Goal: Browse casually

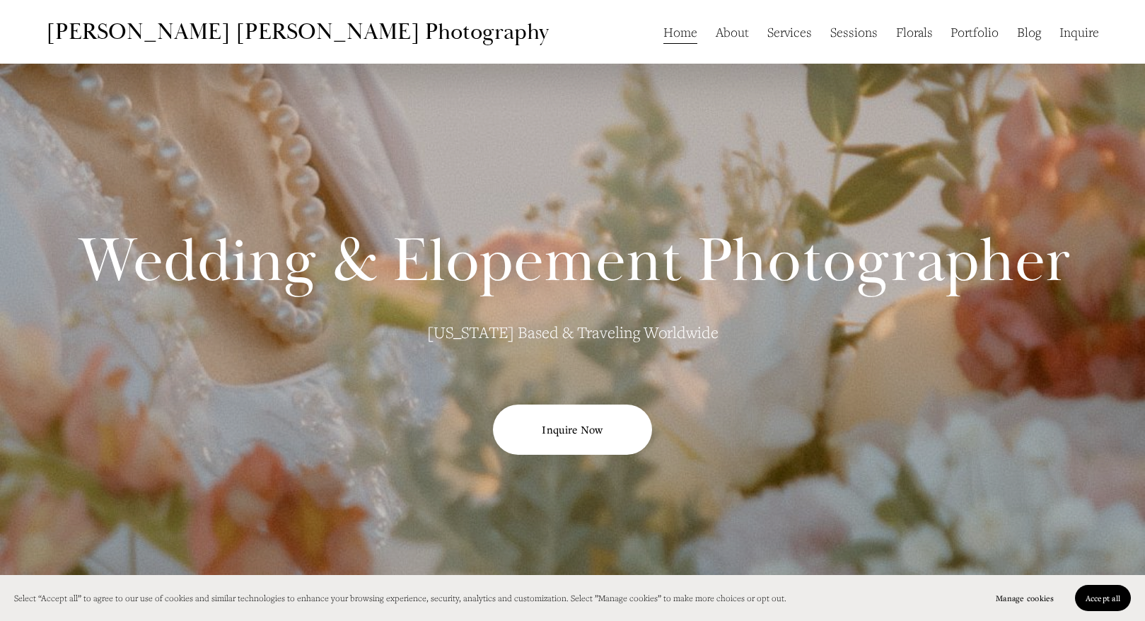
click at [1071, 33] on link "Inquire" at bounding box center [1079, 31] width 40 height 27
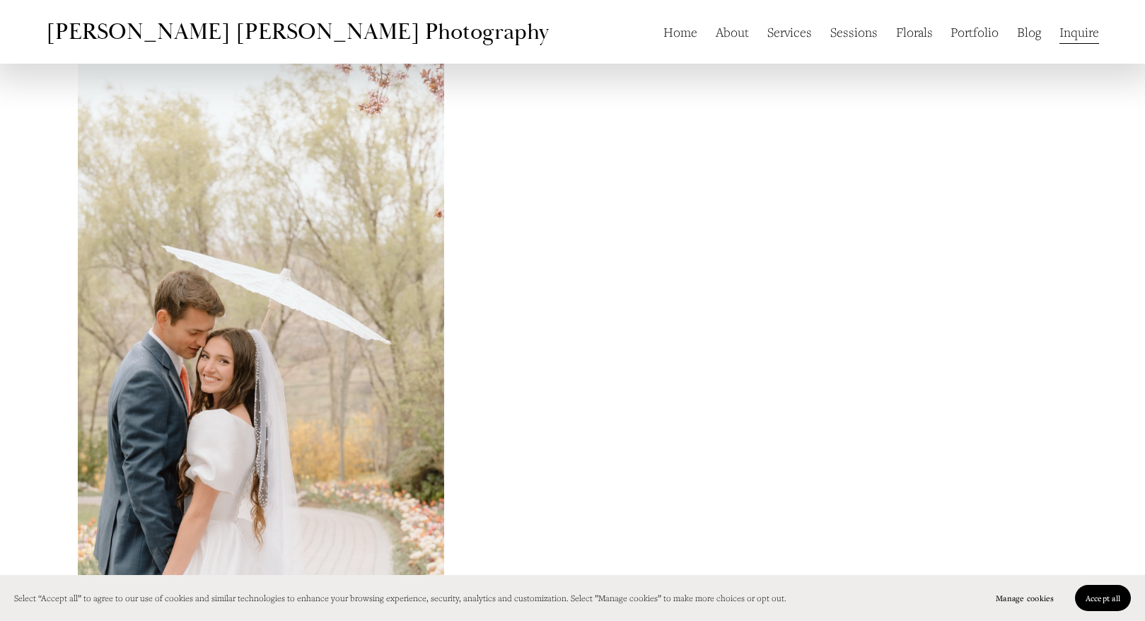
scroll to position [716, 0]
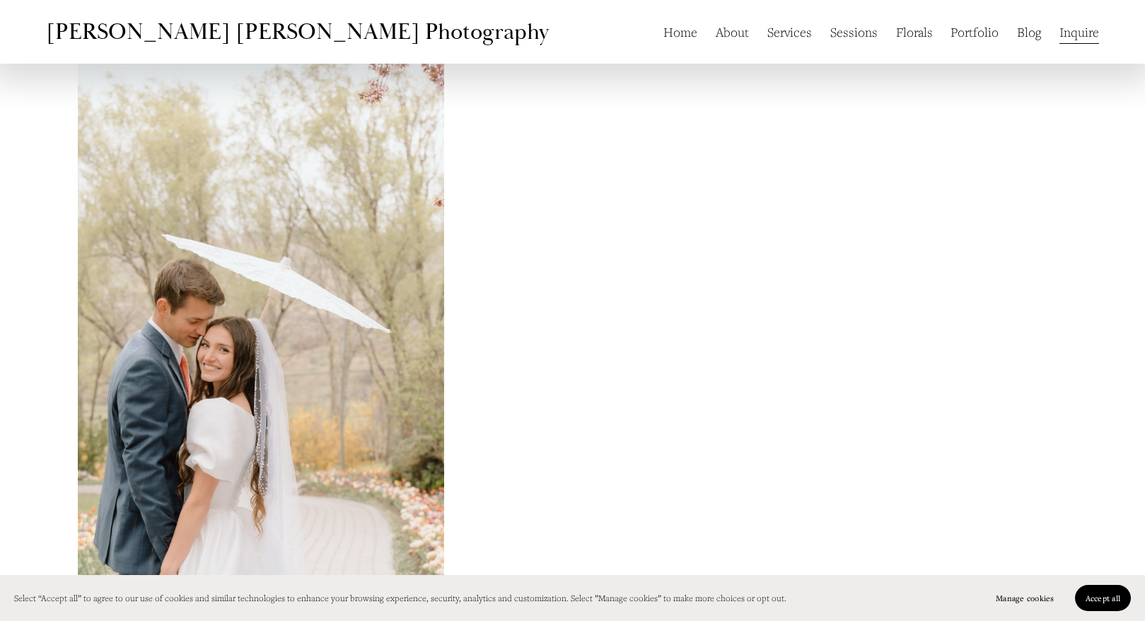
click at [680, 29] on link "Home" at bounding box center [680, 31] width 34 height 27
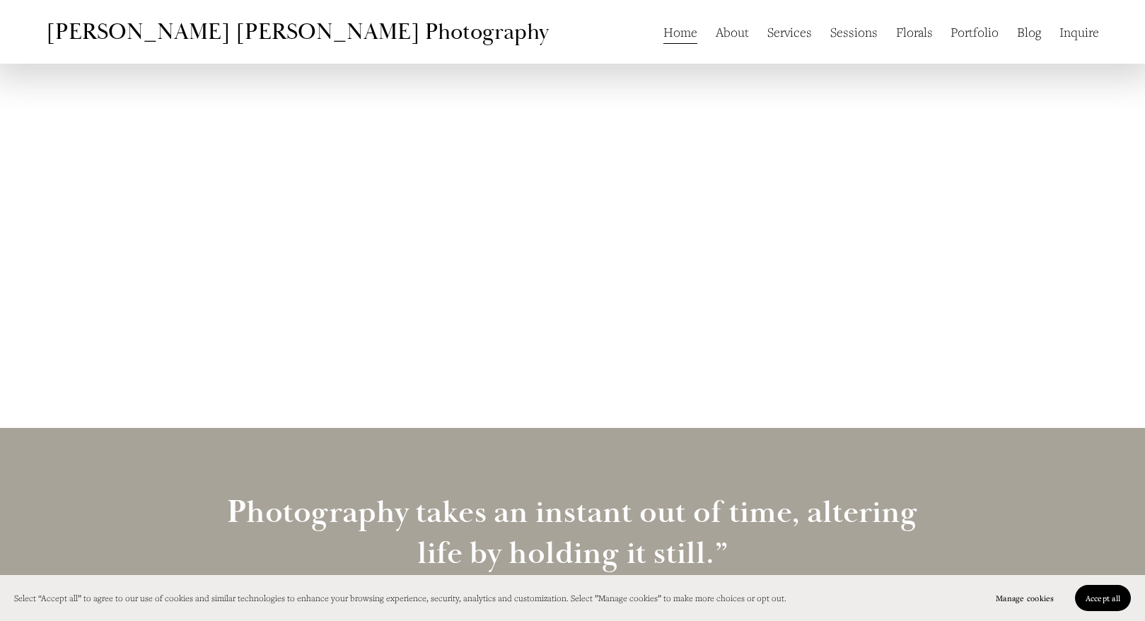
scroll to position [3610, 0]
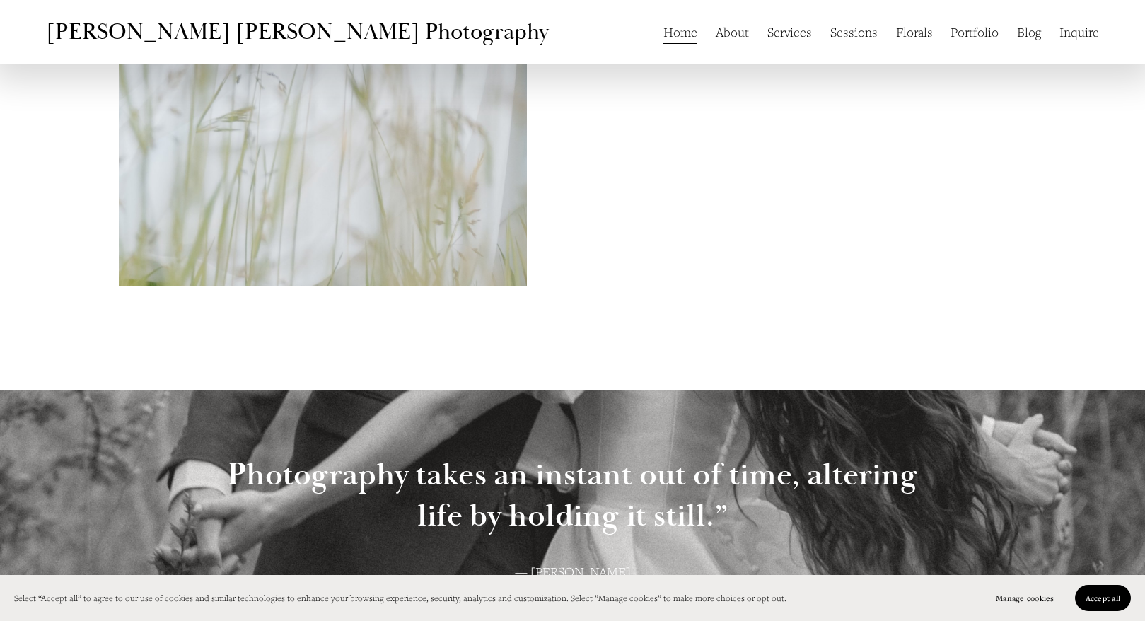
click at [731, 37] on link "About" at bounding box center [732, 31] width 33 height 27
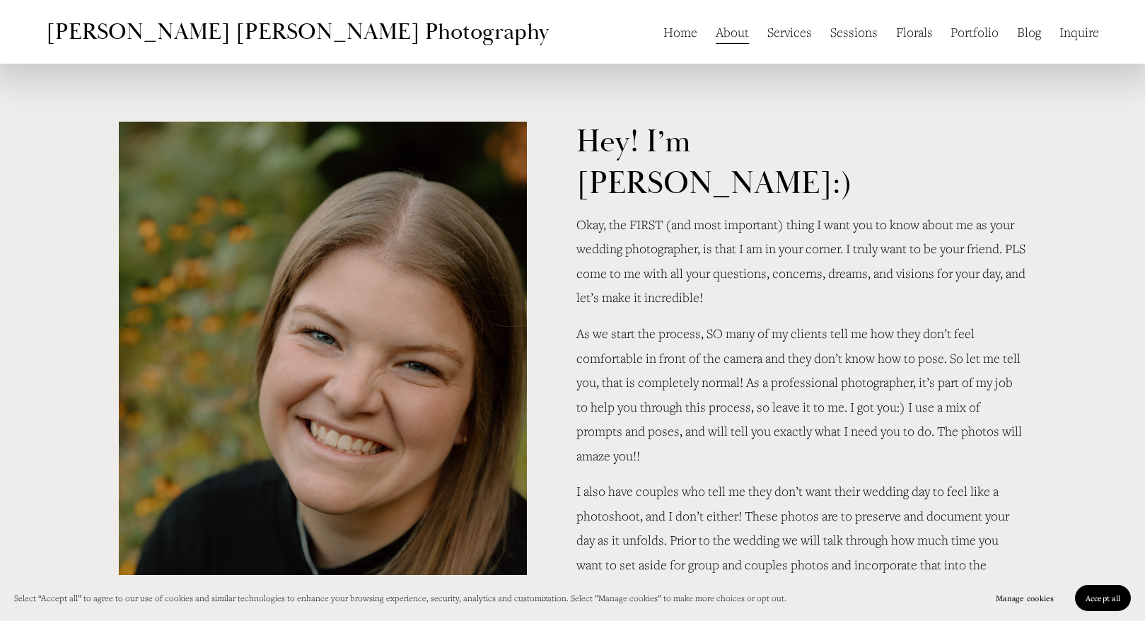
click at [792, 33] on link "Services" at bounding box center [789, 31] width 45 height 27
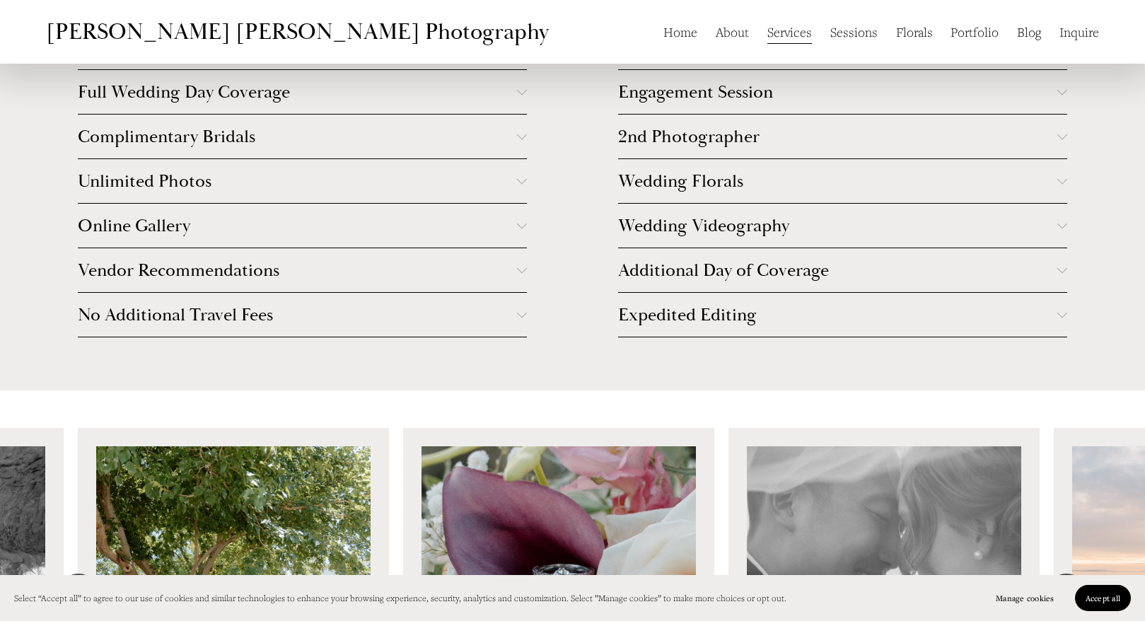
scroll to position [2770, 0]
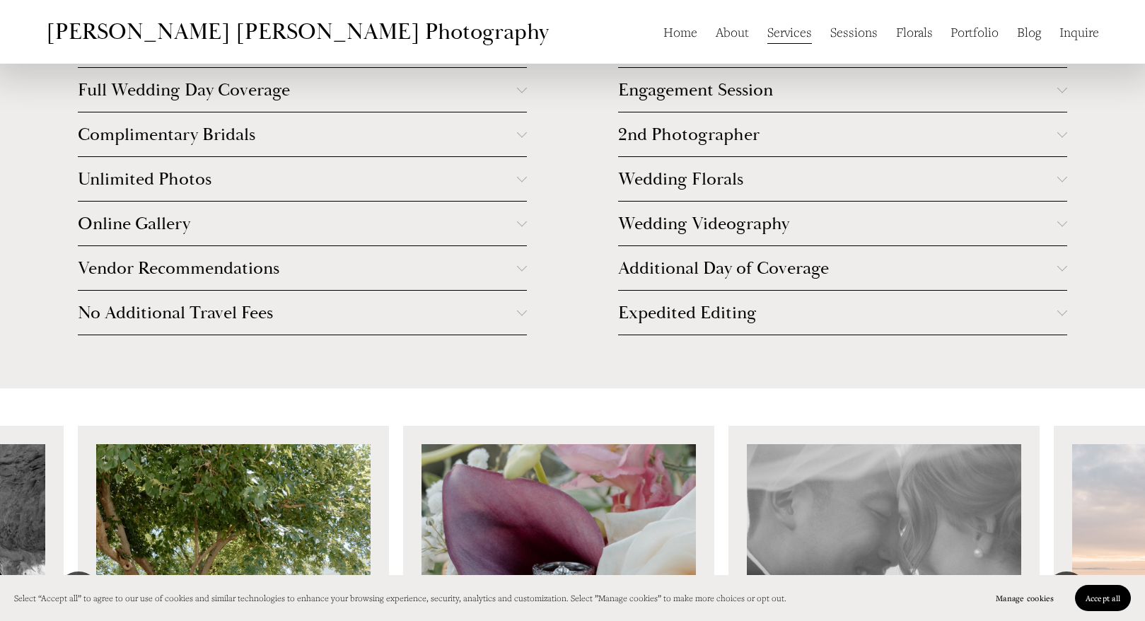
drag, startPoint x: 635, startPoint y: 295, endPoint x: 686, endPoint y: -35, distance: 333.5
click at [686, 0] on html "Select “Accept all” to agree to our use of cookies and similar technologies to …" at bounding box center [572, 323] width 1145 height 6187
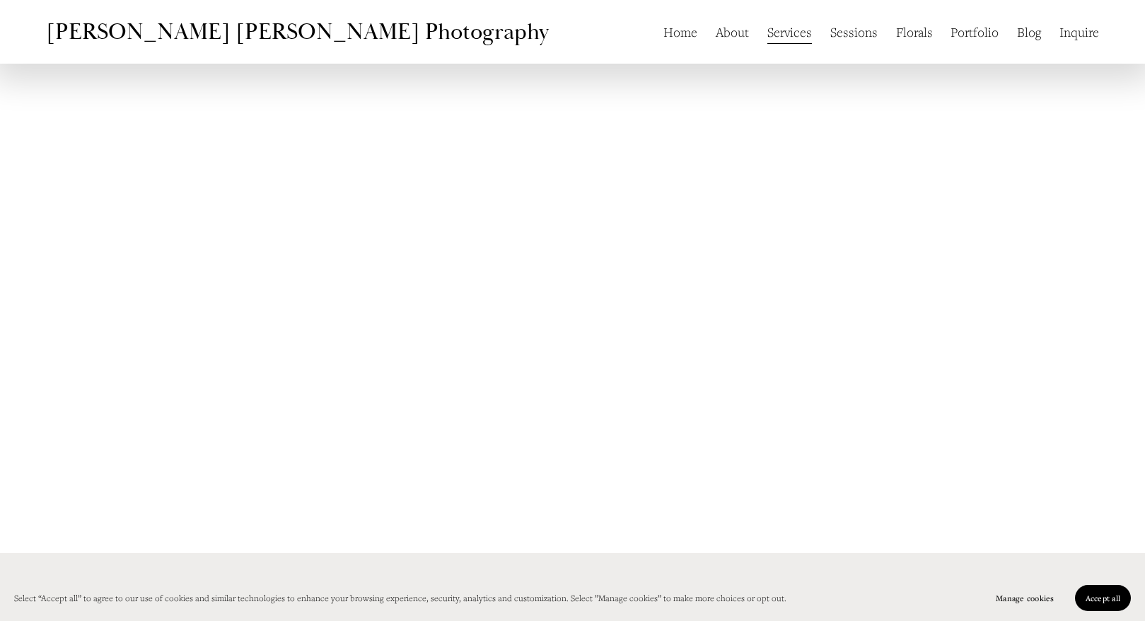
scroll to position [4880, 0]
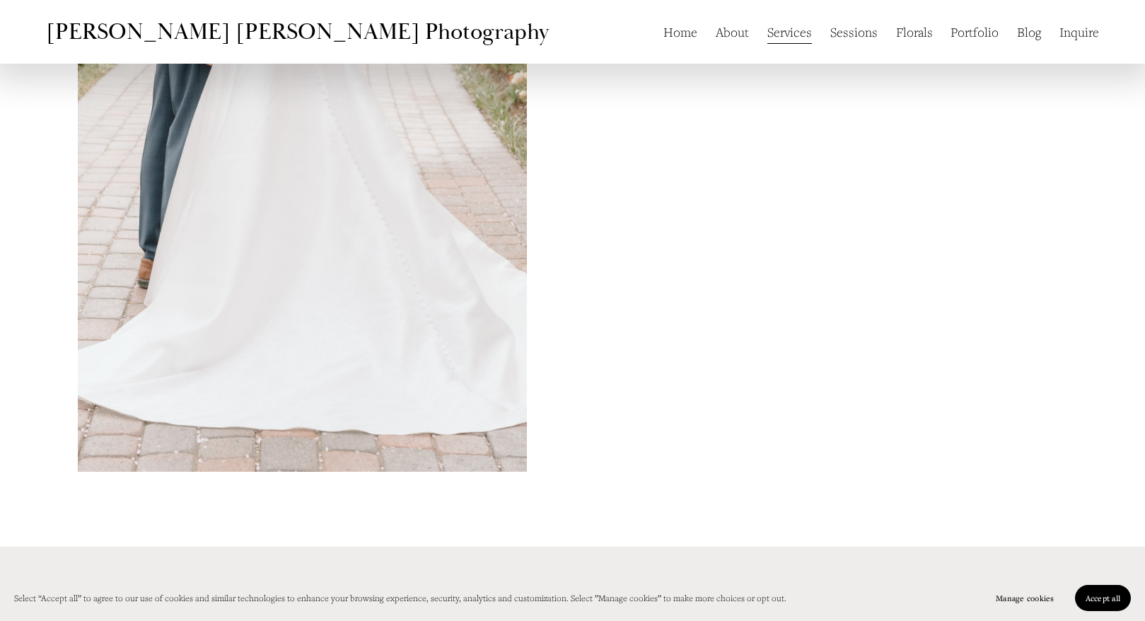
click at [844, 29] on link "Sessions" at bounding box center [853, 31] width 47 height 27
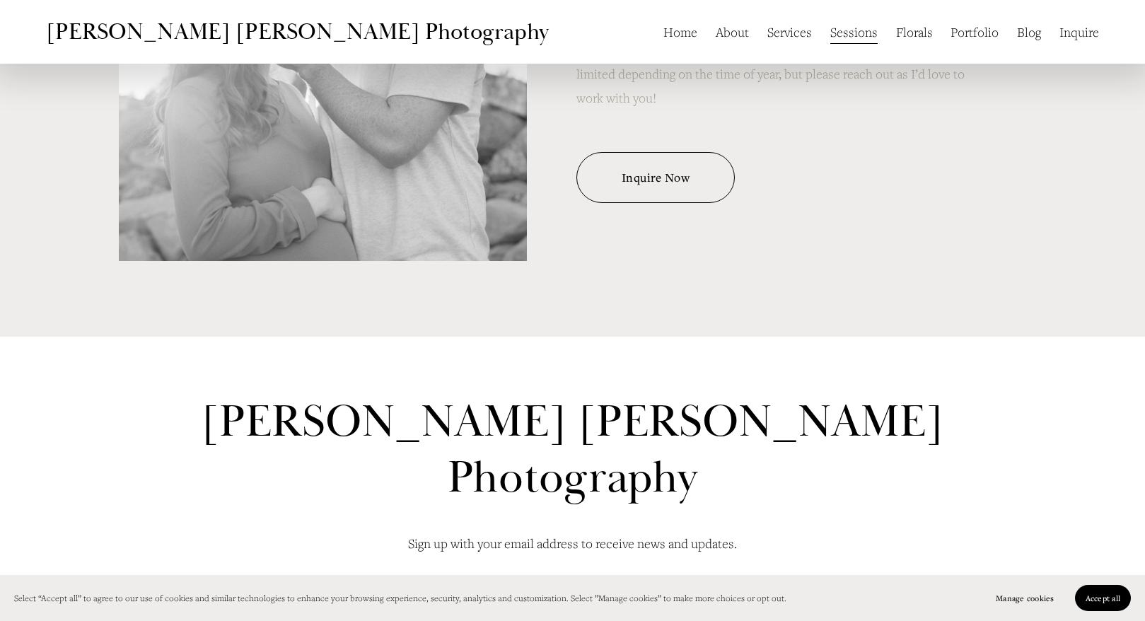
scroll to position [1466, 0]
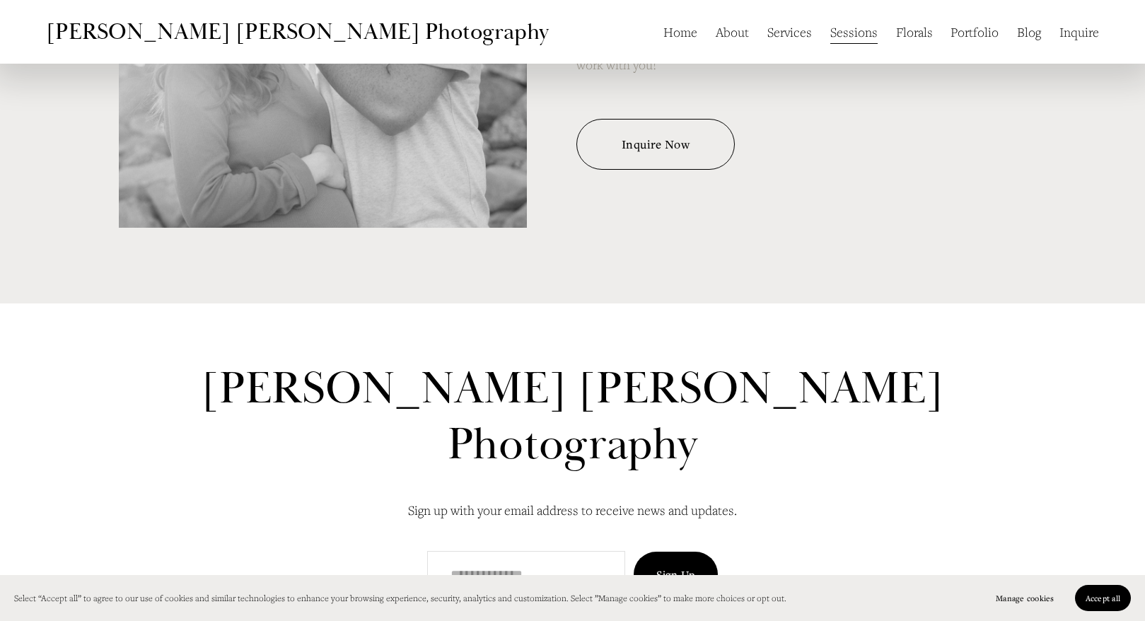
click at [907, 30] on link "Florals" at bounding box center [914, 31] width 37 height 27
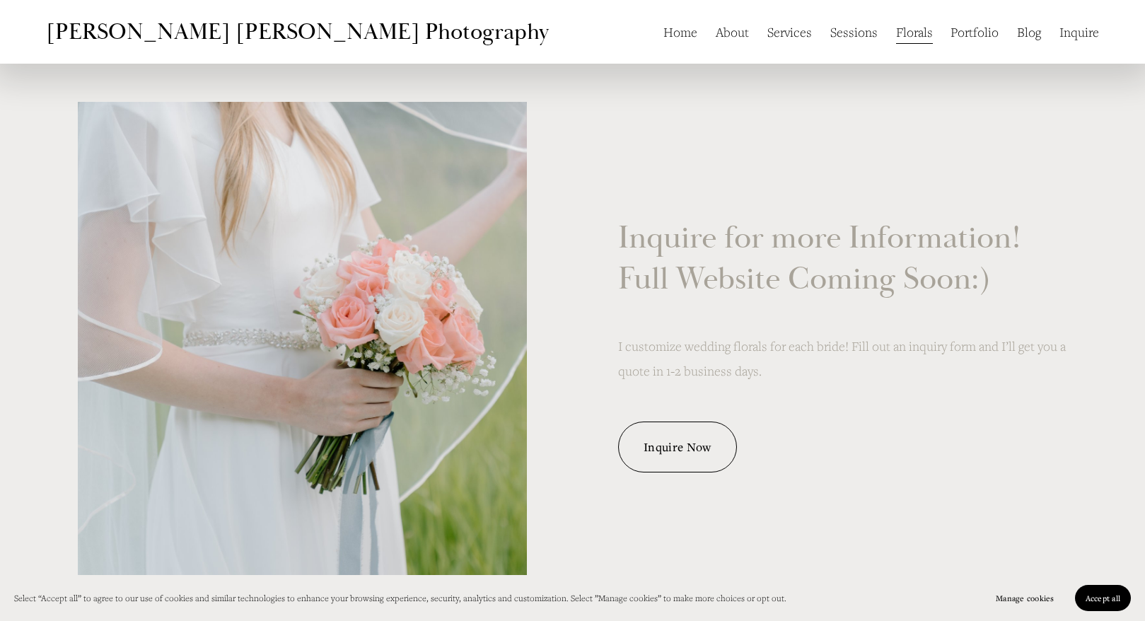
click at [972, 26] on link "Portfolio" at bounding box center [974, 31] width 48 height 27
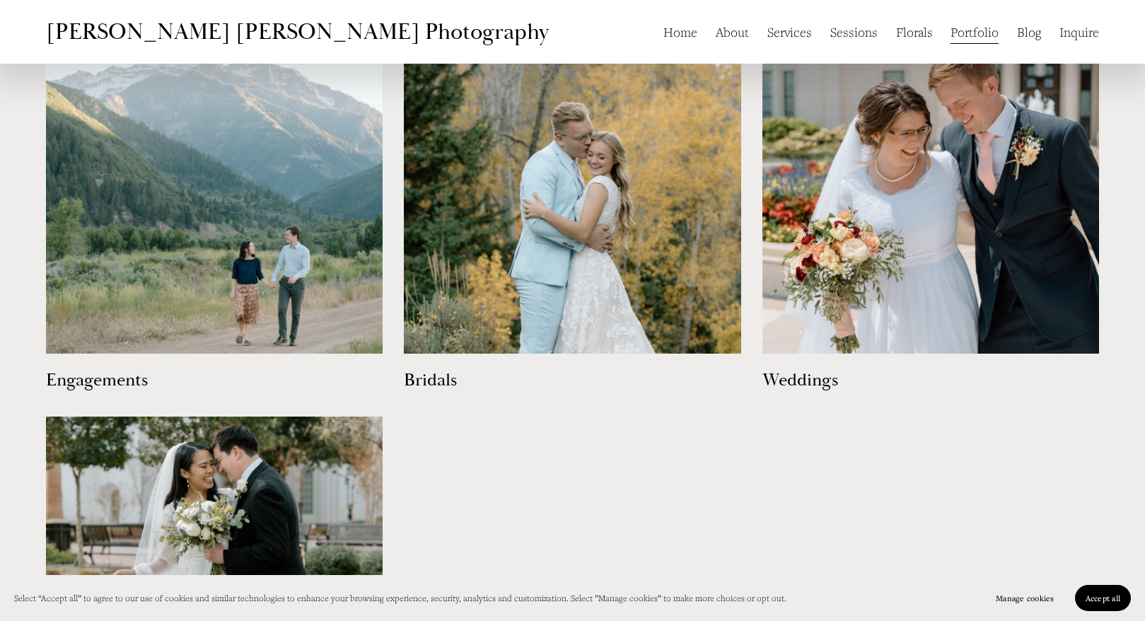
scroll to position [778, 0]
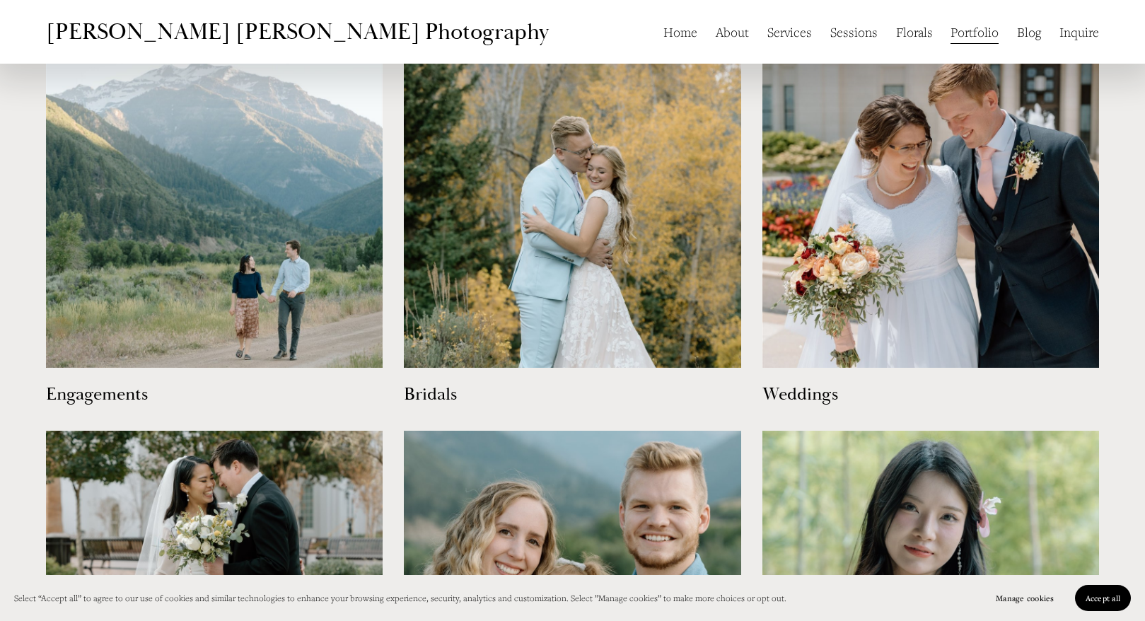
click at [274, 272] on img at bounding box center [214, 198] width 337 height 337
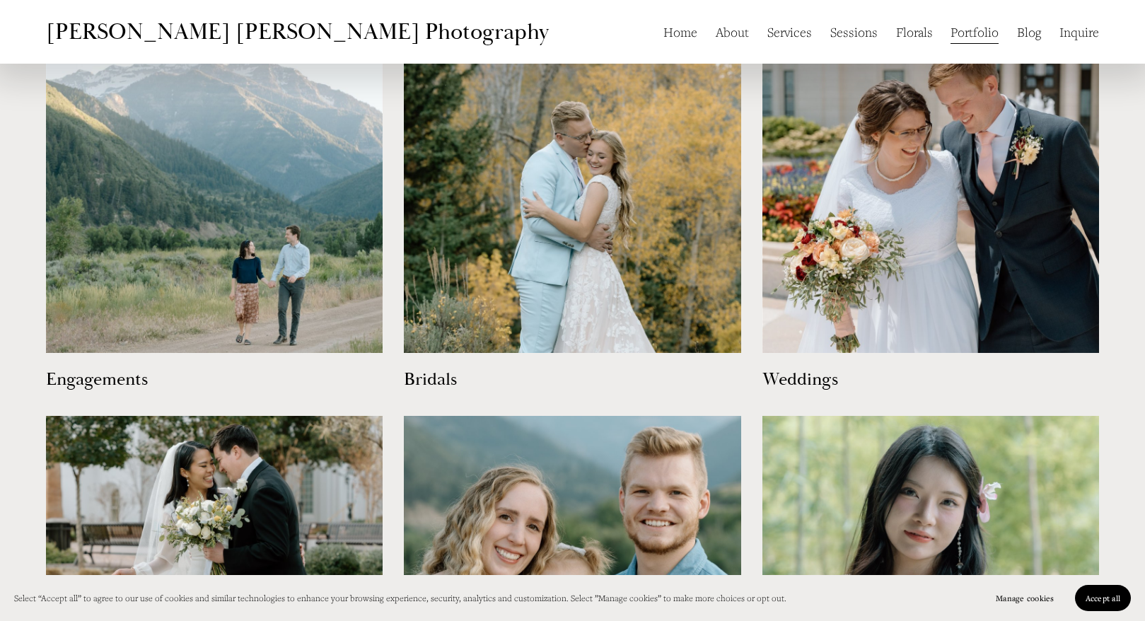
scroll to position [822, 0]
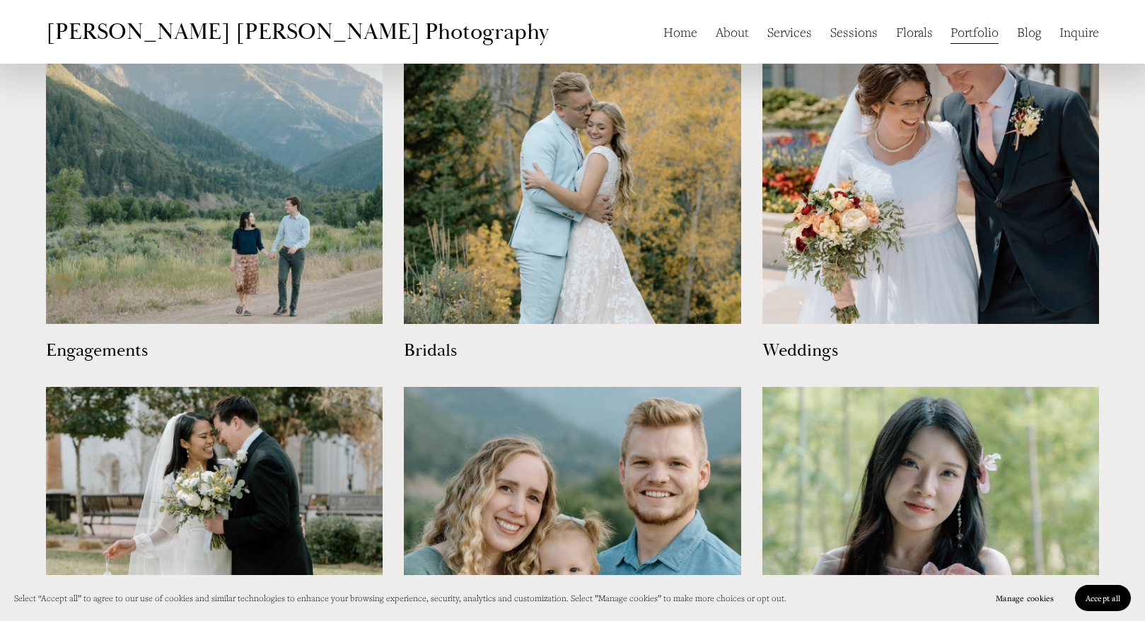
click at [170, 257] on img at bounding box center [214, 155] width 337 height 337
click at [475, 259] on img at bounding box center [572, 155] width 337 height 337
click at [977, 170] on img at bounding box center [930, 155] width 337 height 337
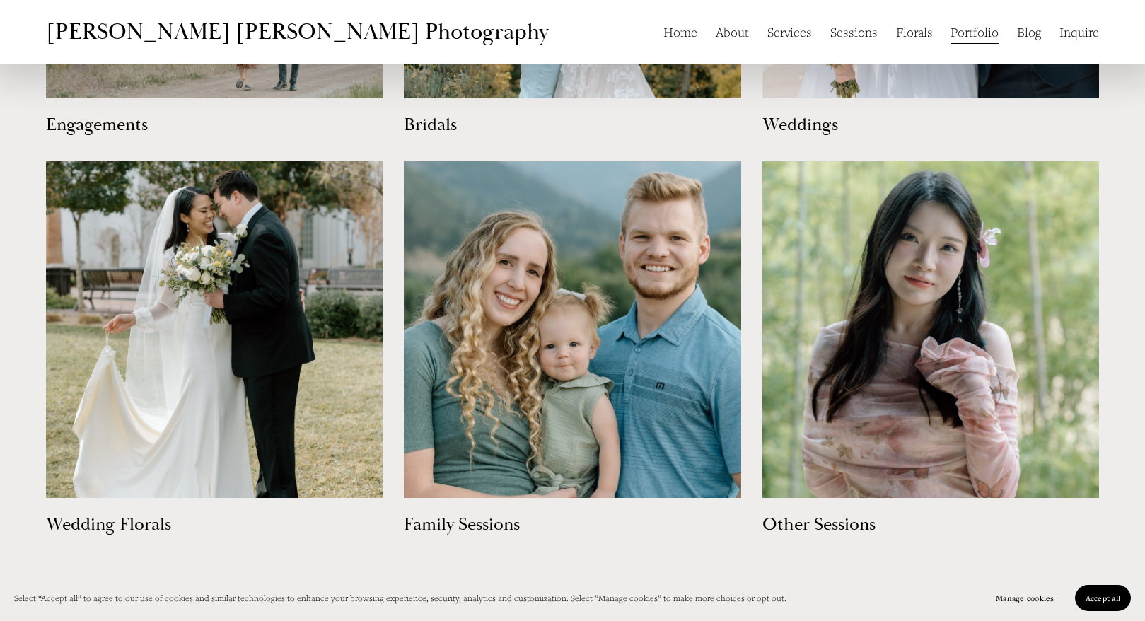
scroll to position [1072, 0]
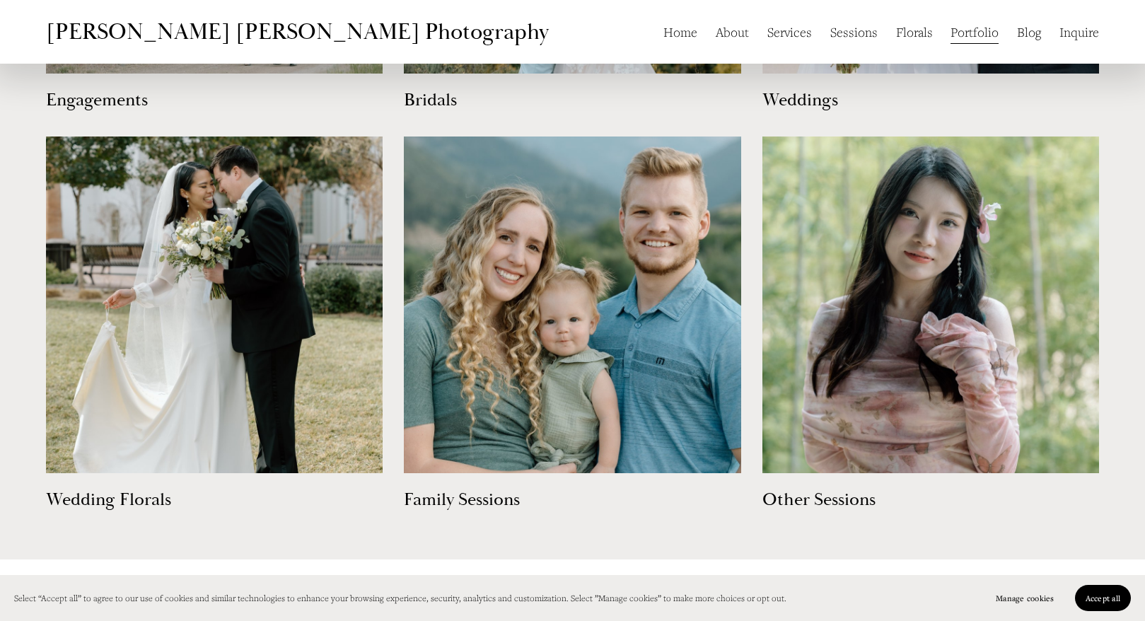
click at [223, 333] on img at bounding box center [214, 304] width 337 height 337
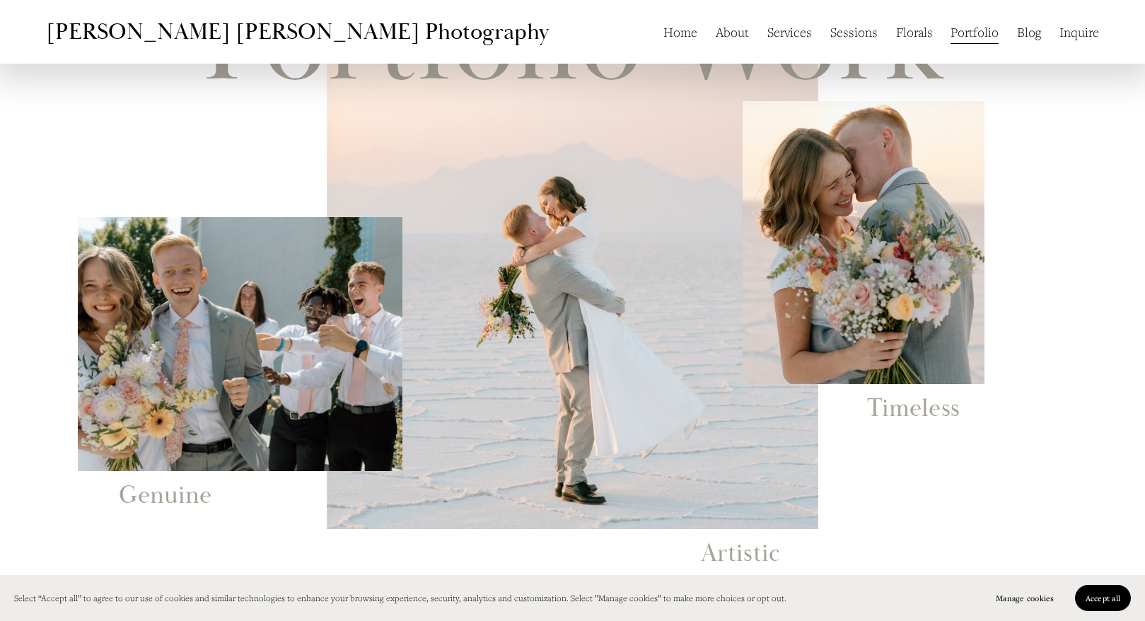
scroll to position [0, 0]
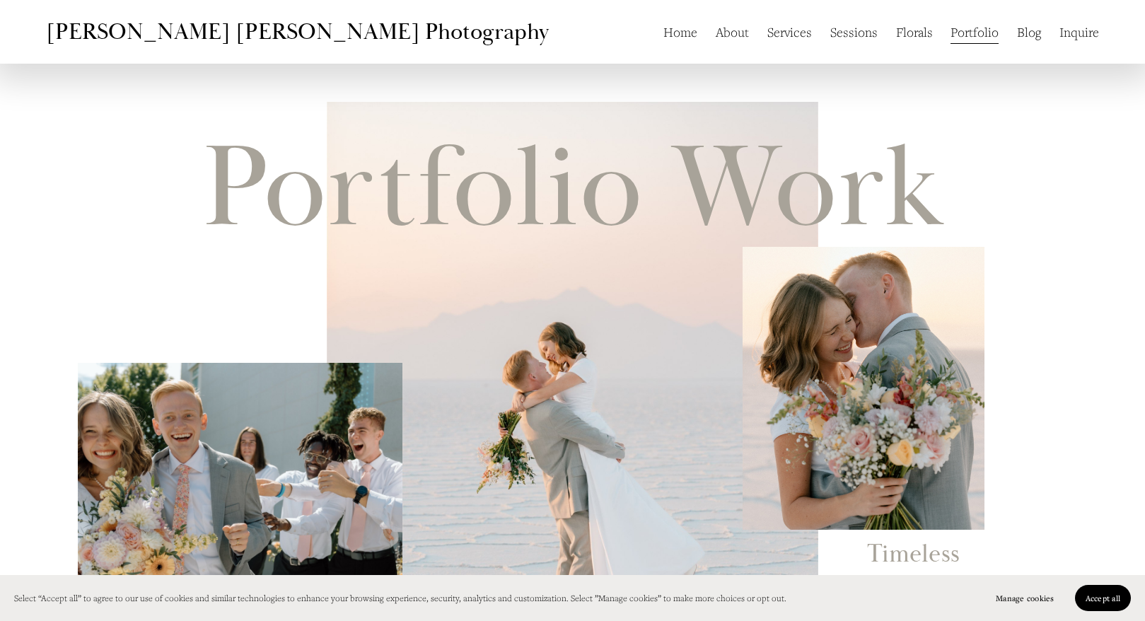
click at [1032, 36] on link "Blog" at bounding box center [1029, 31] width 24 height 27
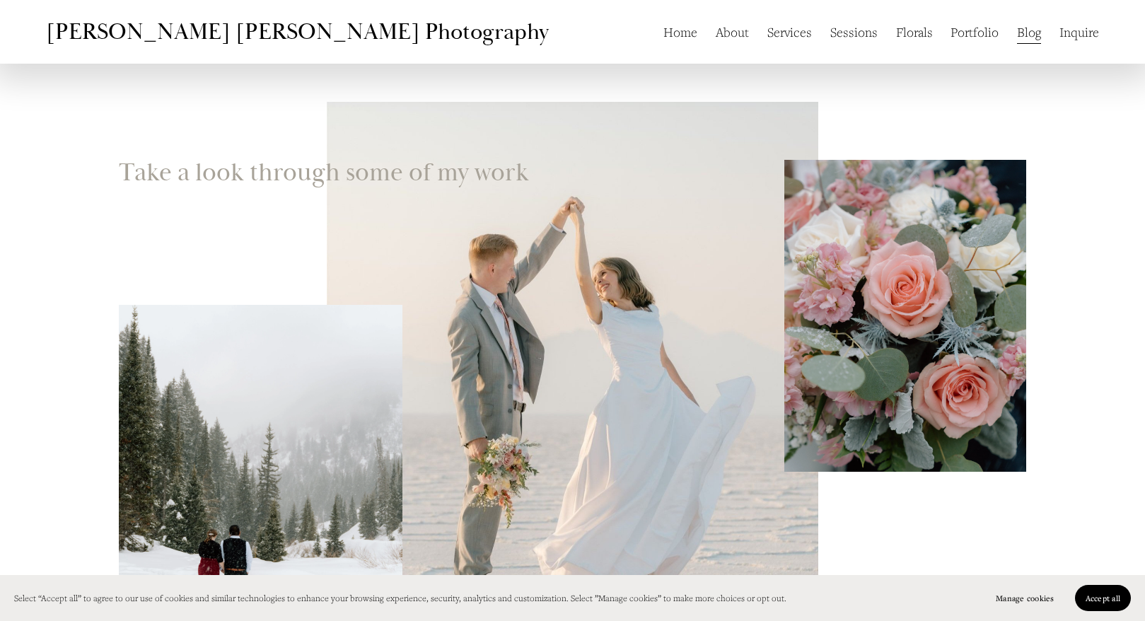
click at [1079, 33] on link "Inquire" at bounding box center [1079, 31] width 40 height 27
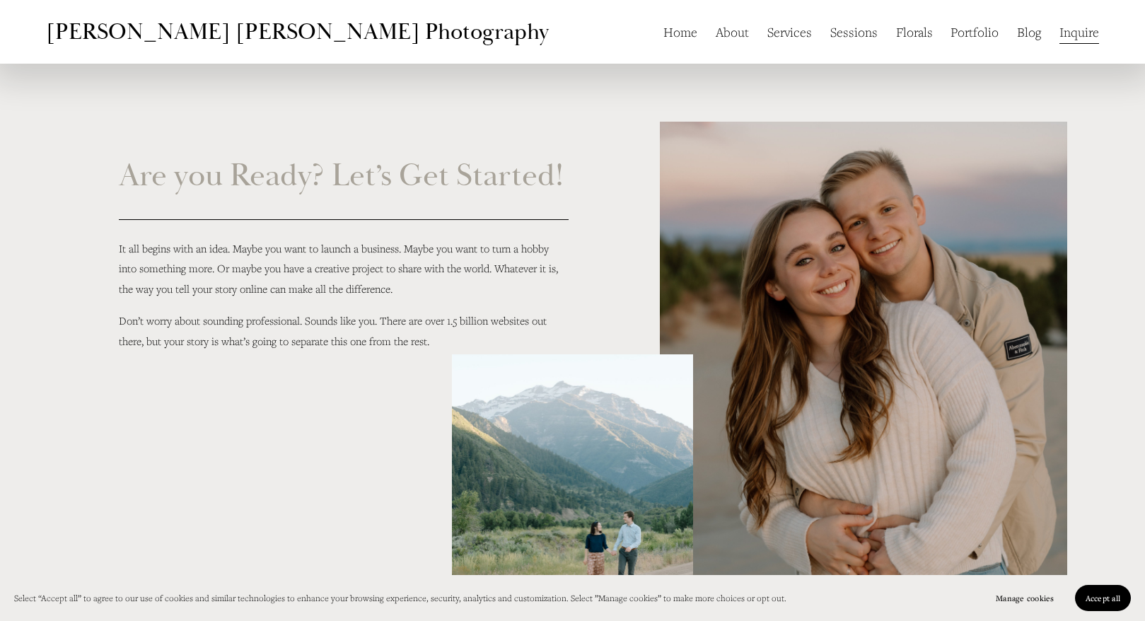
click at [685, 33] on link "Home" at bounding box center [680, 31] width 34 height 27
